Goal: Transaction & Acquisition: Purchase product/service

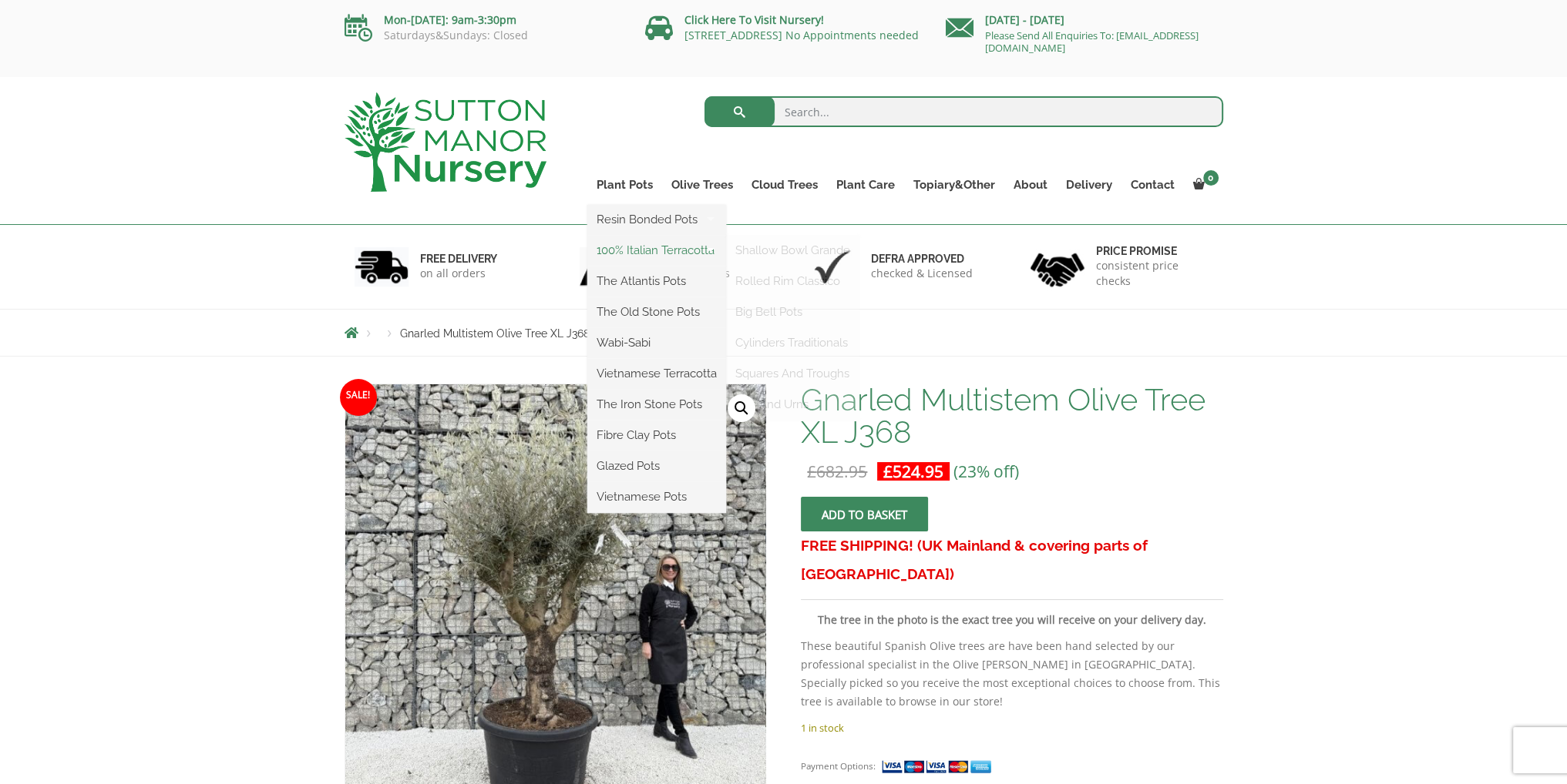
click at [661, 254] on link "100% Italian Terracotta" at bounding box center [656, 250] width 138 height 23
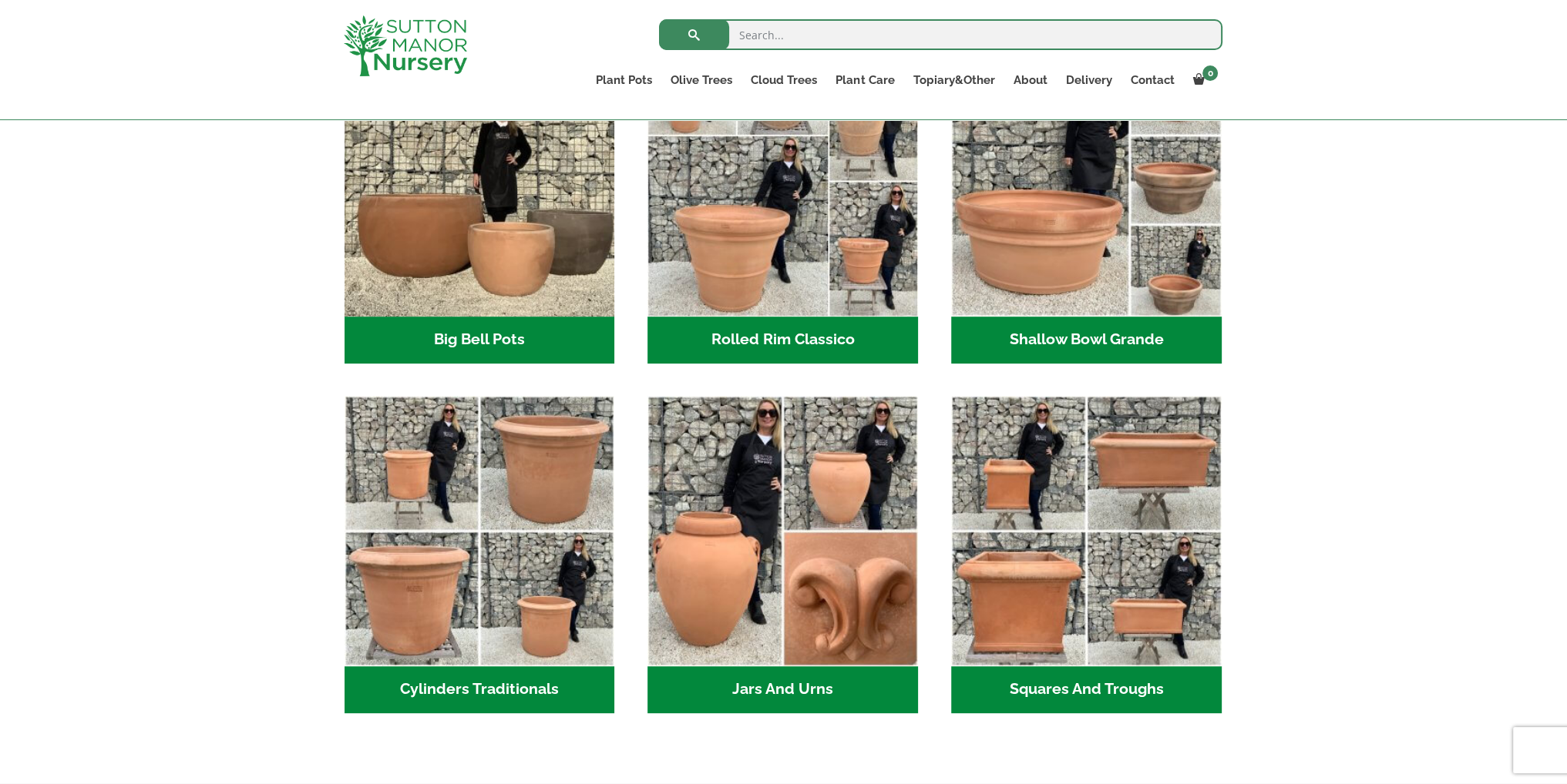
scroll to position [539, 0]
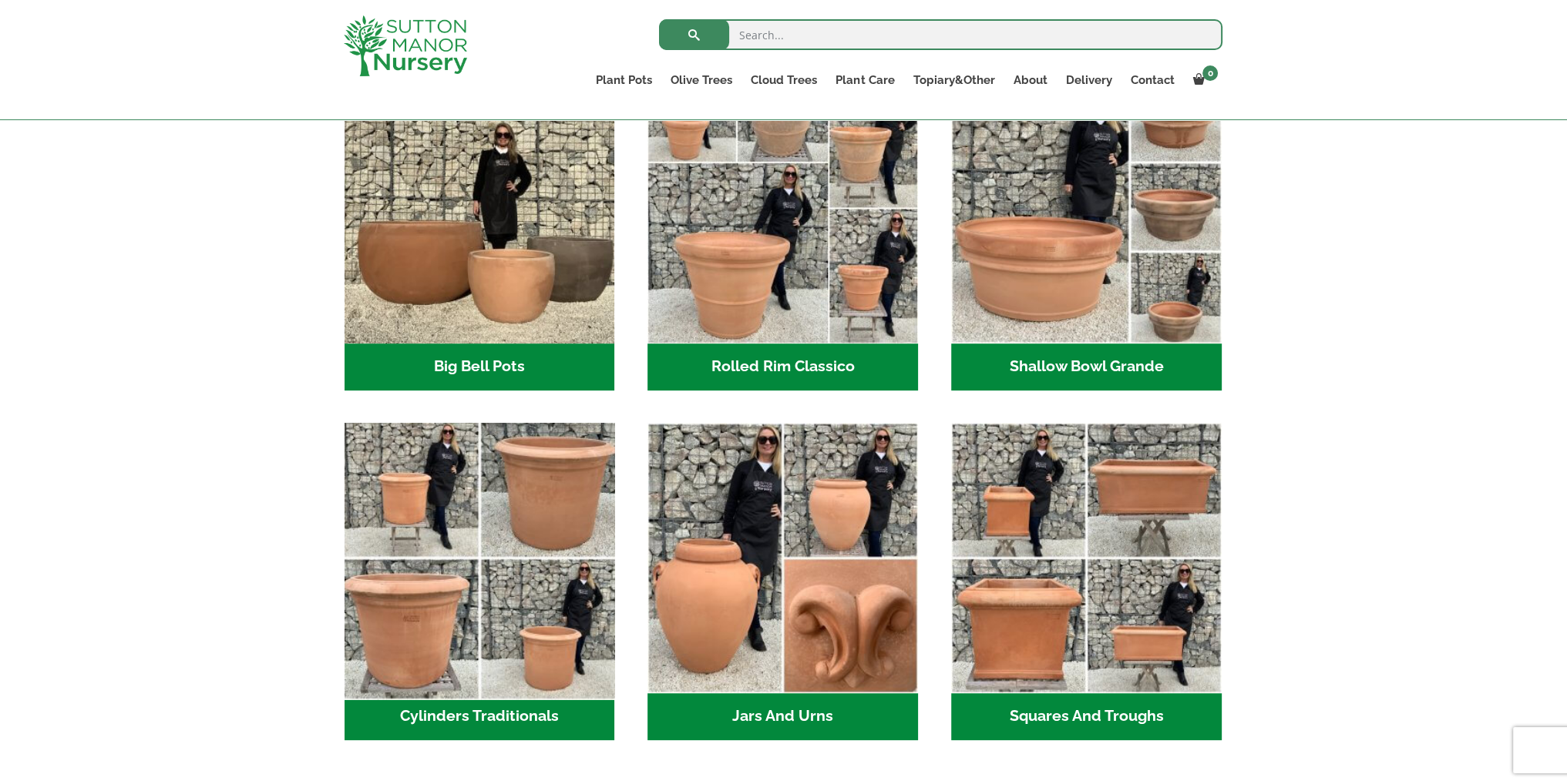
click at [481, 600] on img "Visit product category Cylinders Traditionals" at bounding box center [480, 558] width 284 height 284
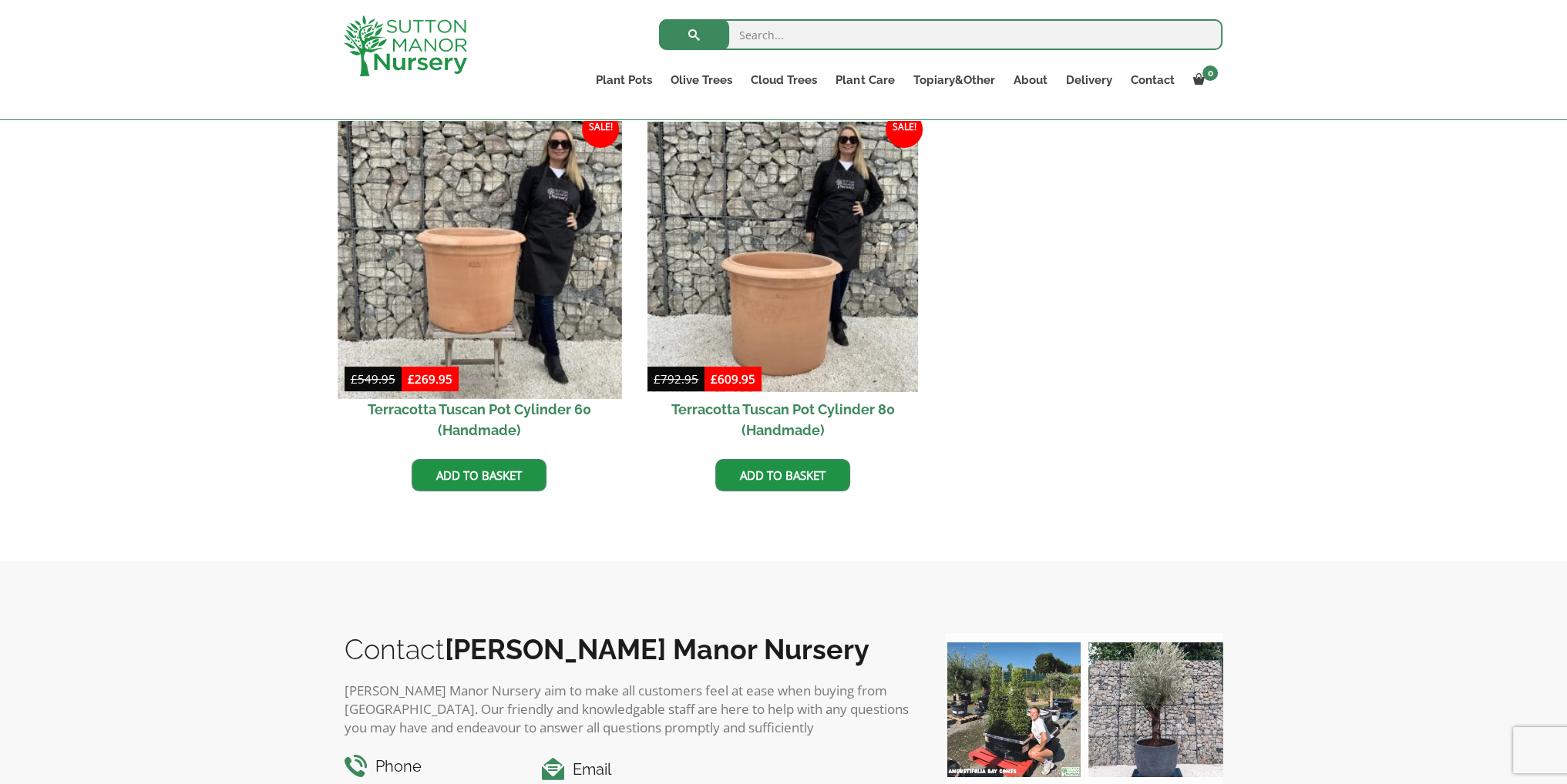
scroll to position [616, 0]
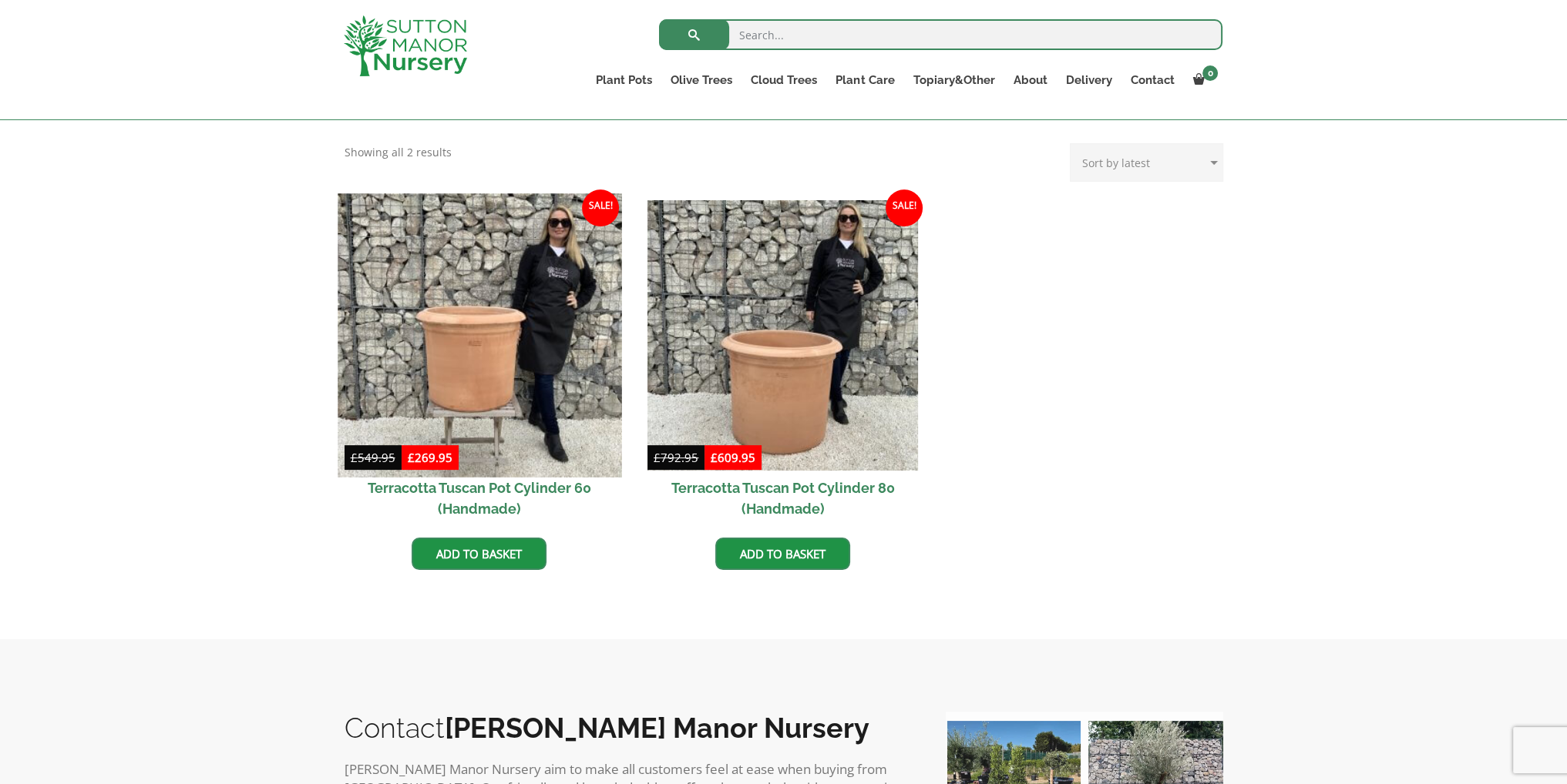
click at [487, 379] on img at bounding box center [480, 335] width 284 height 284
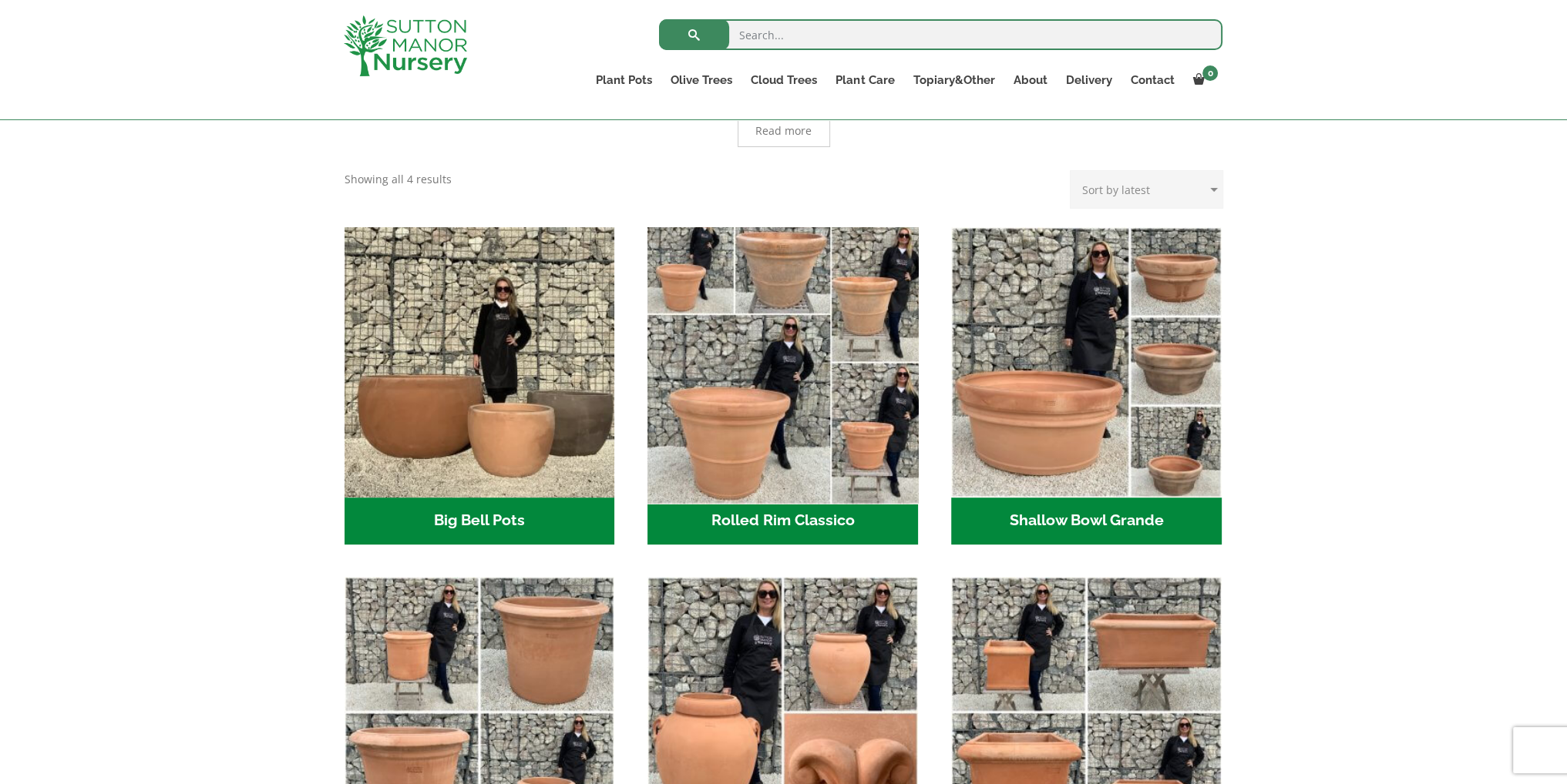
click at [777, 435] on img "Visit product category Rolled Rim Classico" at bounding box center [784, 362] width 284 height 284
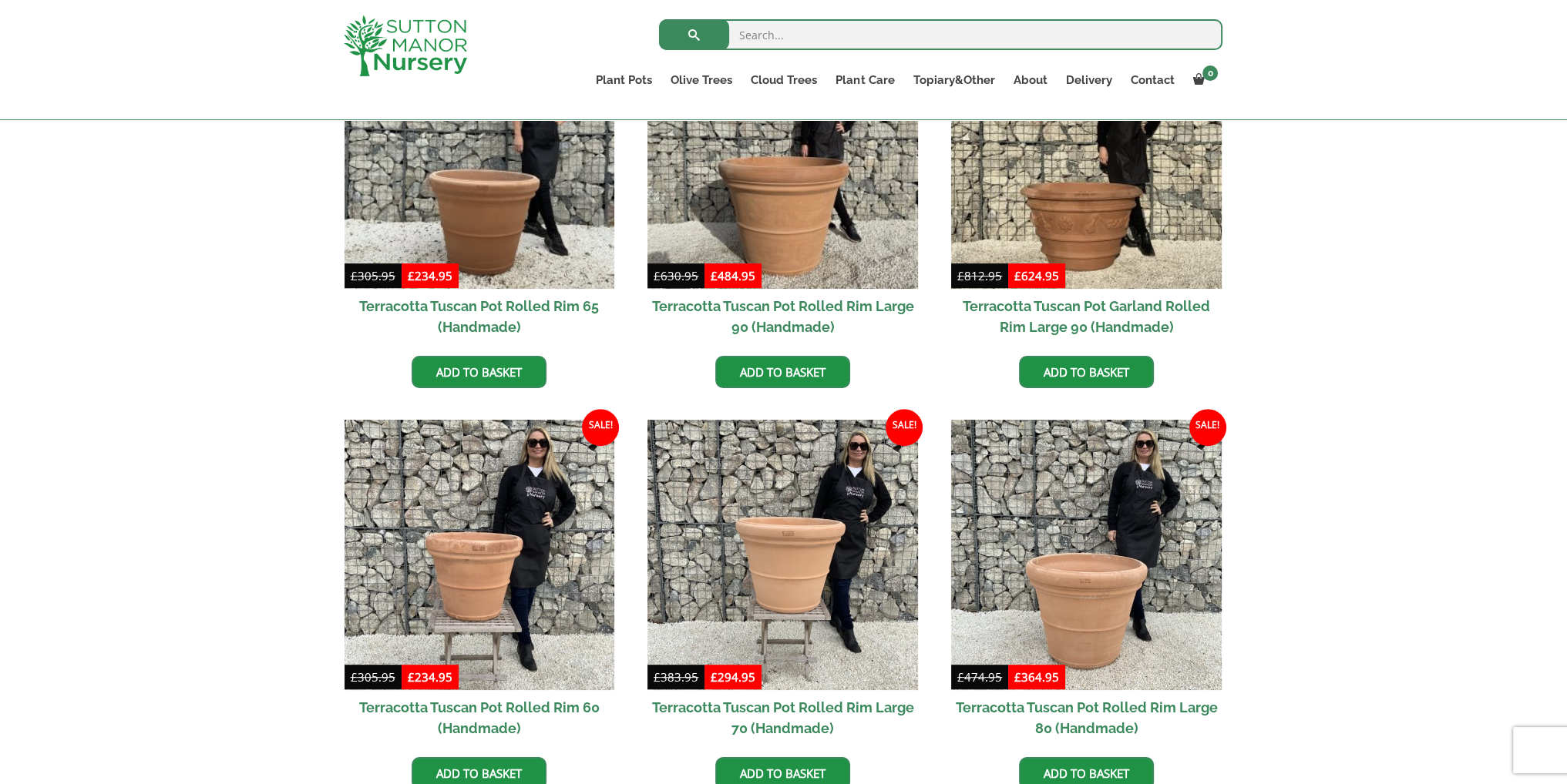
scroll to position [848, 0]
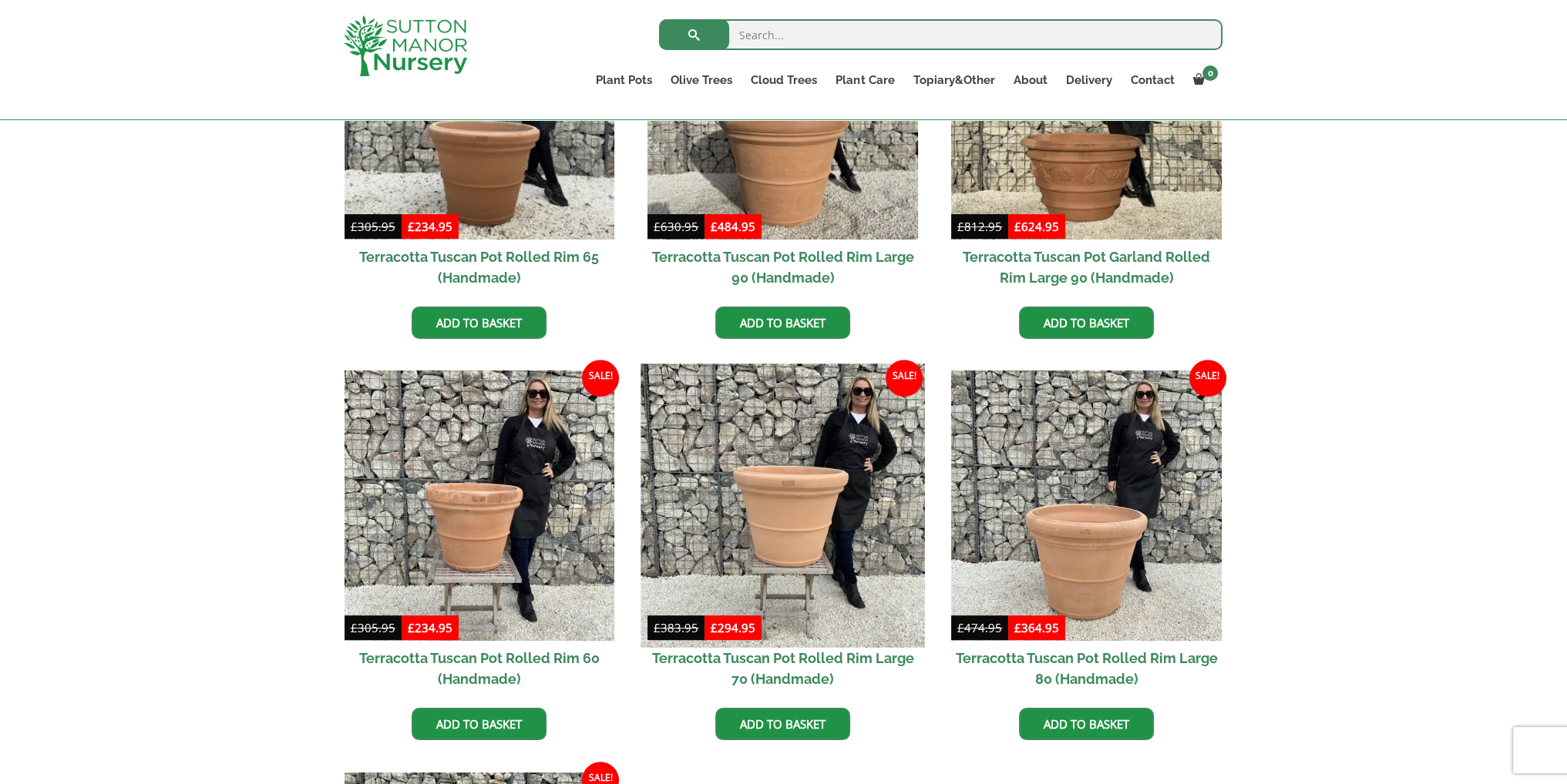
click at [746, 526] on img at bounding box center [784, 506] width 284 height 284
